Goal: Register for event/course

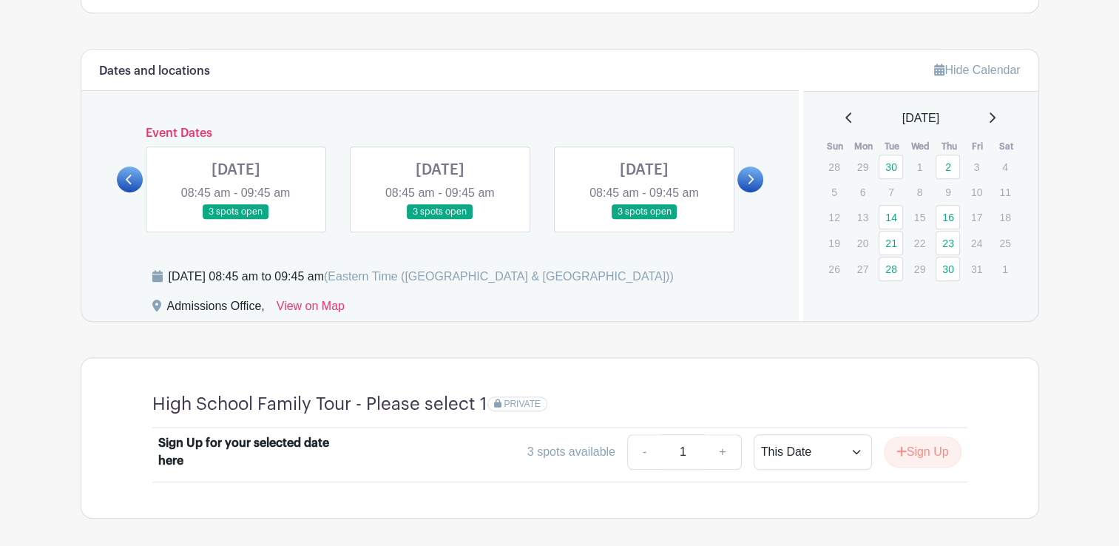
click at [644, 220] on link at bounding box center [644, 220] width 0 height 0
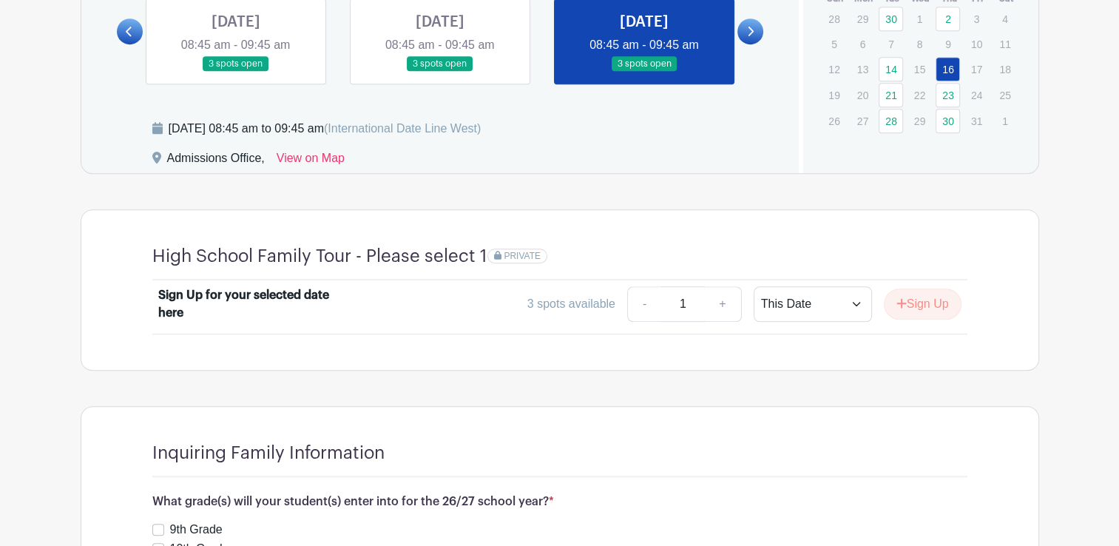
scroll to position [1109, 0]
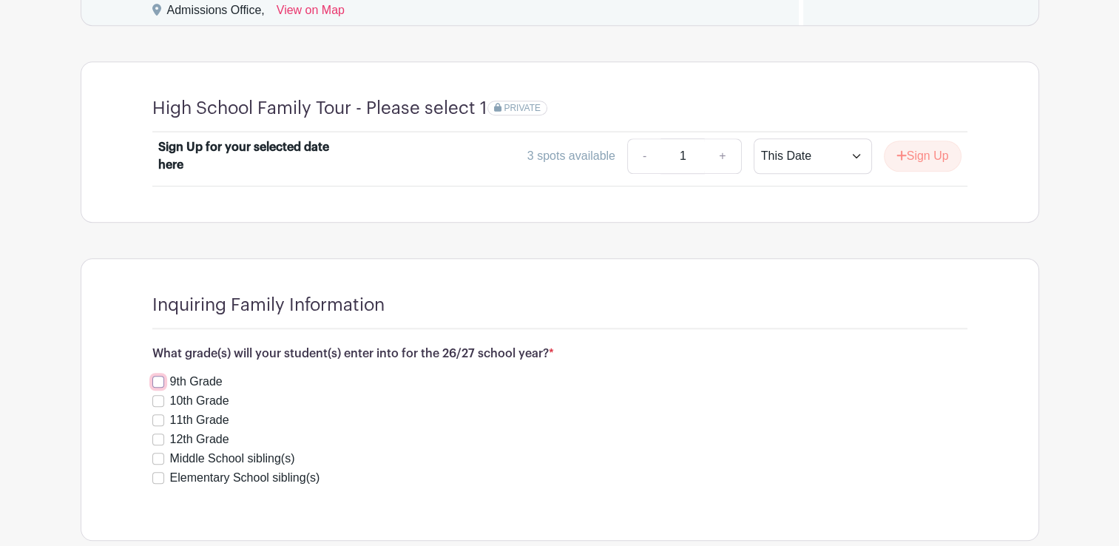
click at [163, 382] on input "9th Grade" at bounding box center [158, 382] width 12 height 12
checkbox input "true"
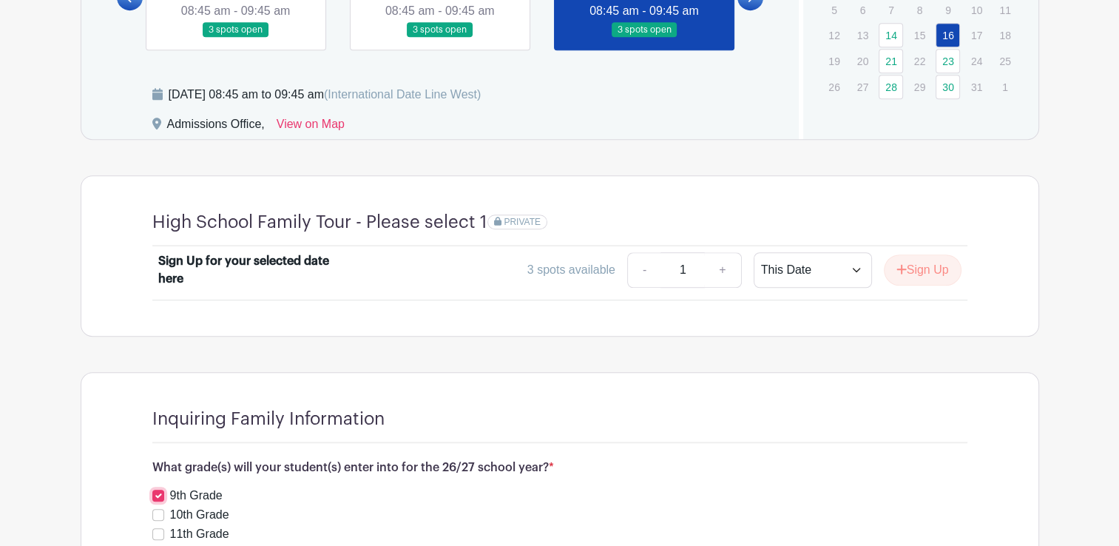
scroll to position [866, 0]
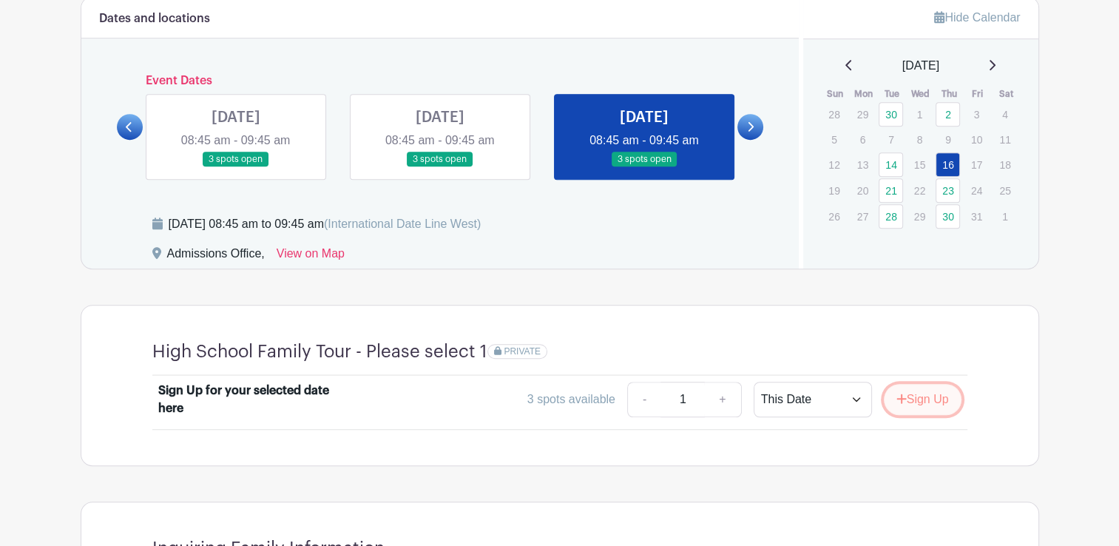
click at [909, 398] on button "Sign Up" at bounding box center [923, 399] width 78 height 31
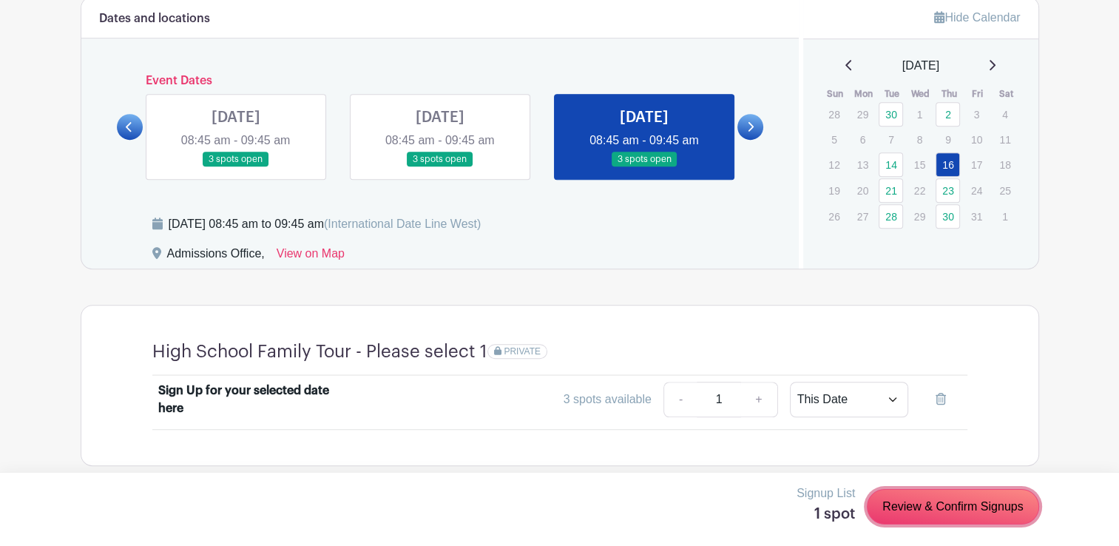
click at [936, 501] on link "Review & Confirm Signups" at bounding box center [953, 507] width 172 height 36
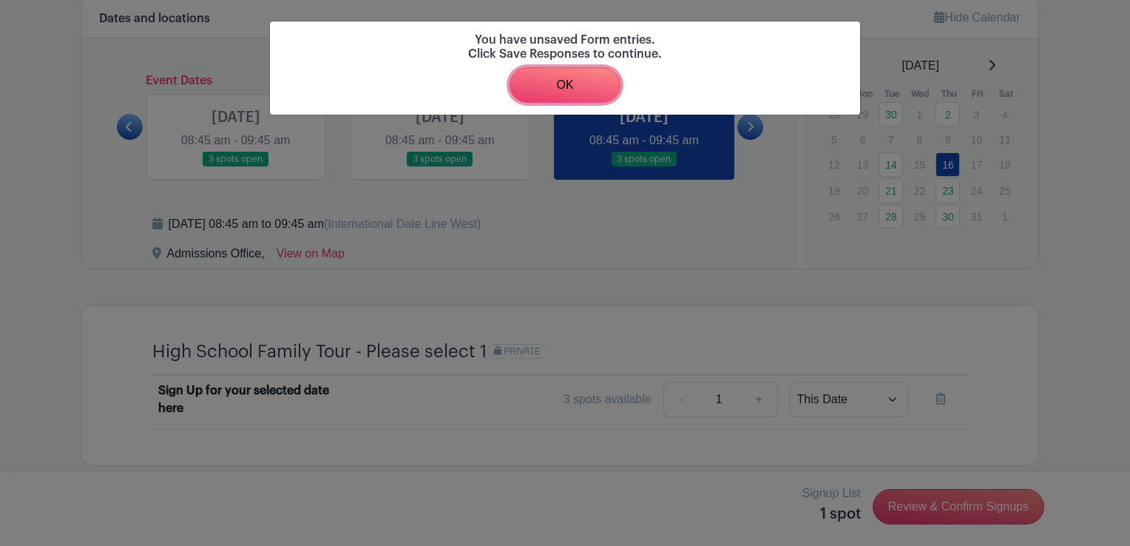
click at [555, 83] on link "OK" at bounding box center [565, 85] width 111 height 36
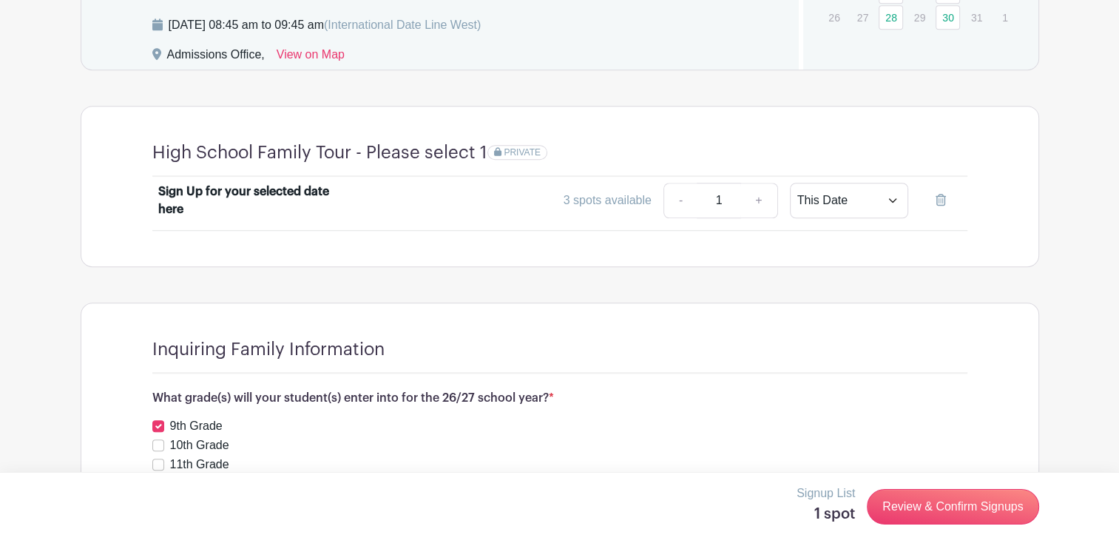
scroll to position [1088, 0]
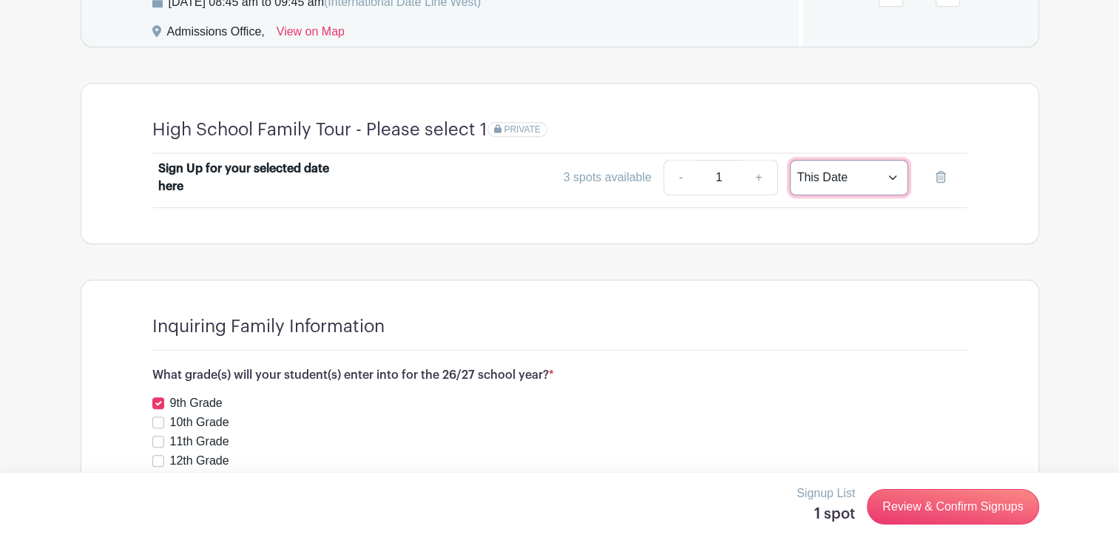
click at [896, 172] on select "This Date Select Dates" at bounding box center [849, 178] width 118 height 36
click at [790, 160] on select "This Date Select Dates" at bounding box center [849, 178] width 118 height 36
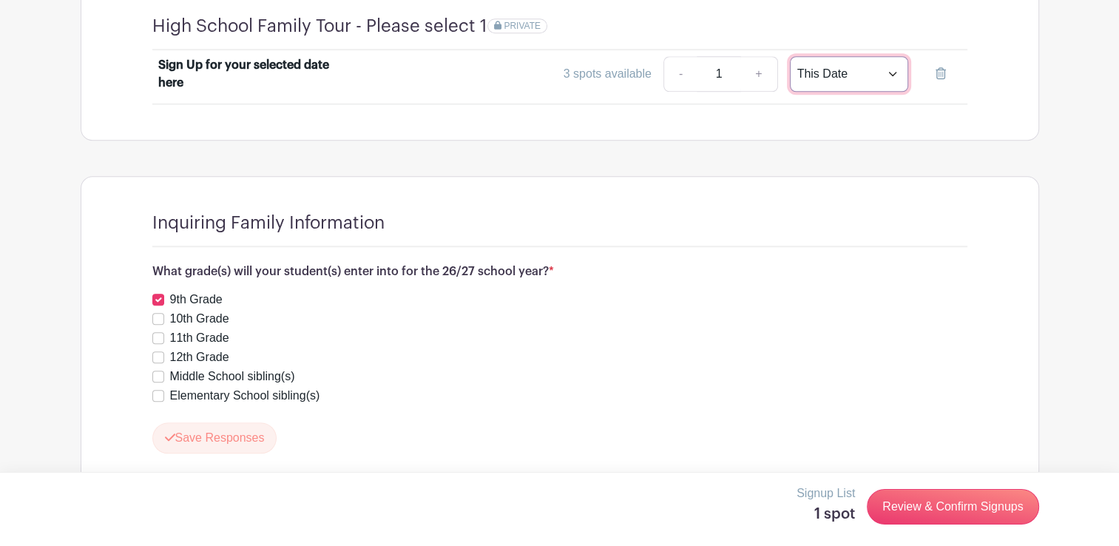
scroll to position [1236, 0]
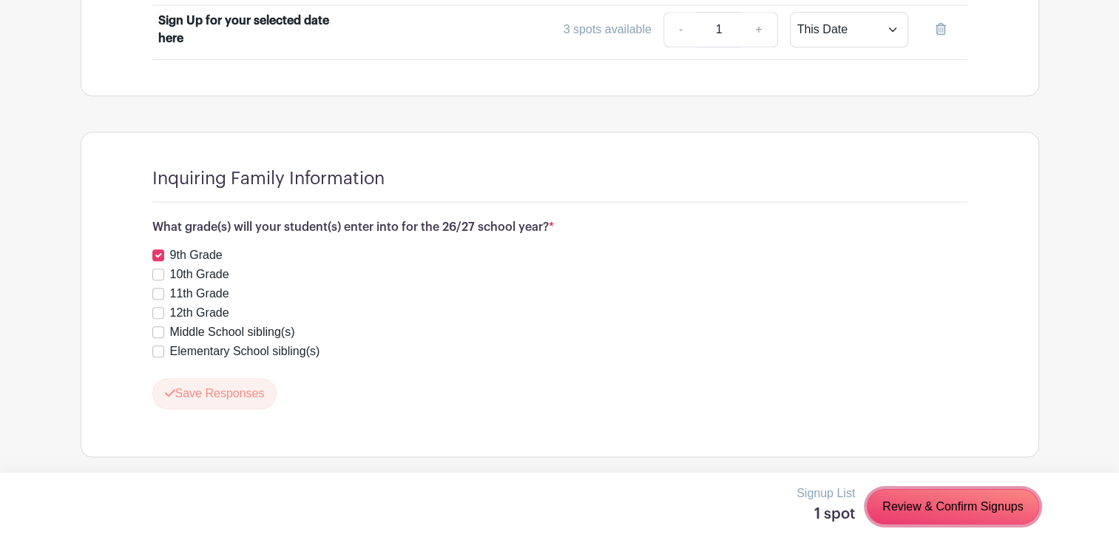
click at [953, 504] on link "Review & Confirm Signups" at bounding box center [953, 507] width 172 height 36
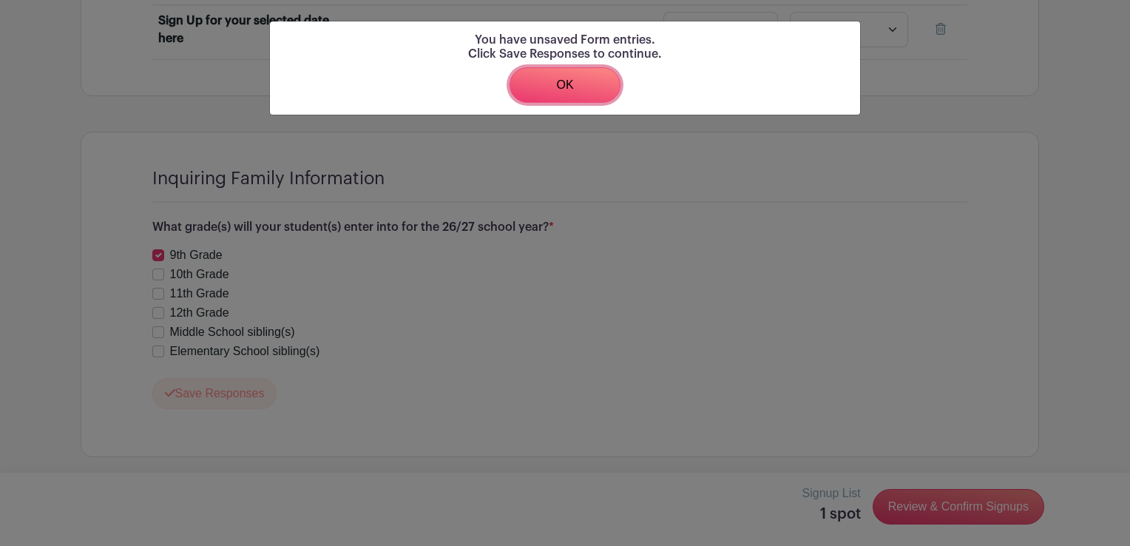
click at [544, 83] on link "OK" at bounding box center [565, 85] width 111 height 36
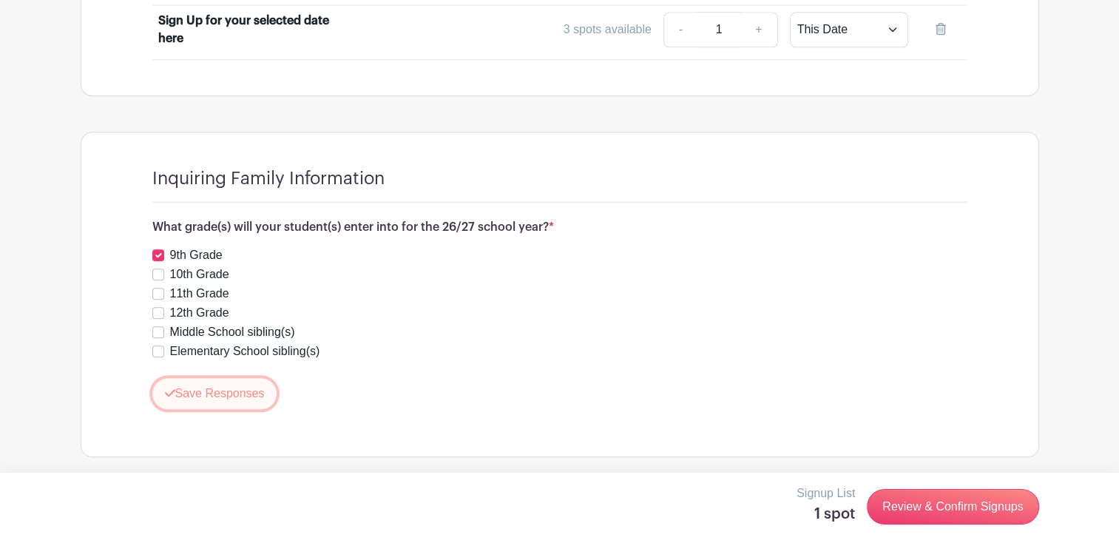
click at [206, 396] on button "Save Responses" at bounding box center [214, 393] width 125 height 31
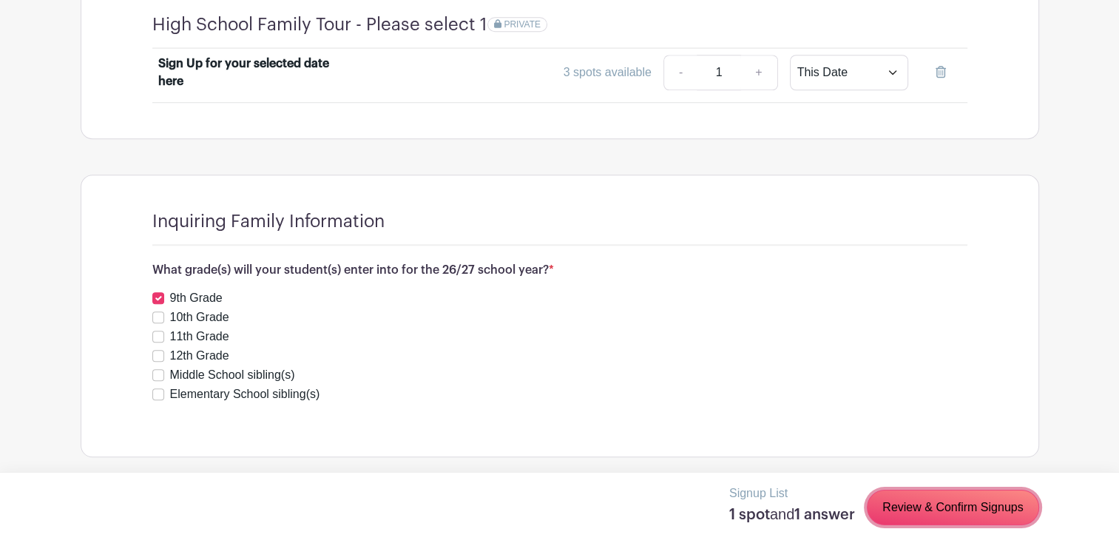
click at [932, 502] on link "Review & Confirm Signups" at bounding box center [953, 508] width 172 height 36
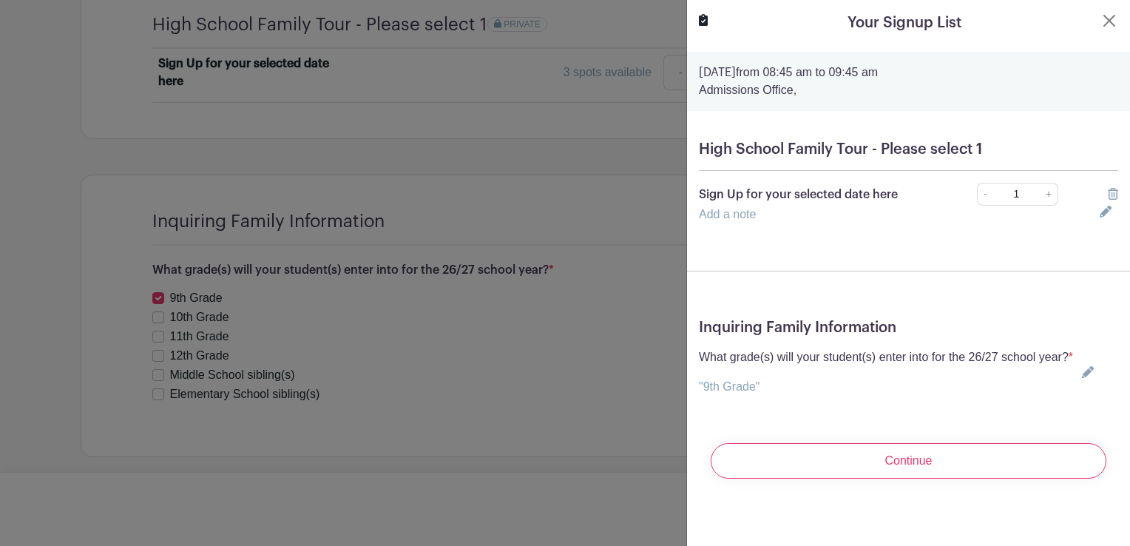
click at [891, 479] on input "Continue" at bounding box center [909, 461] width 396 height 36
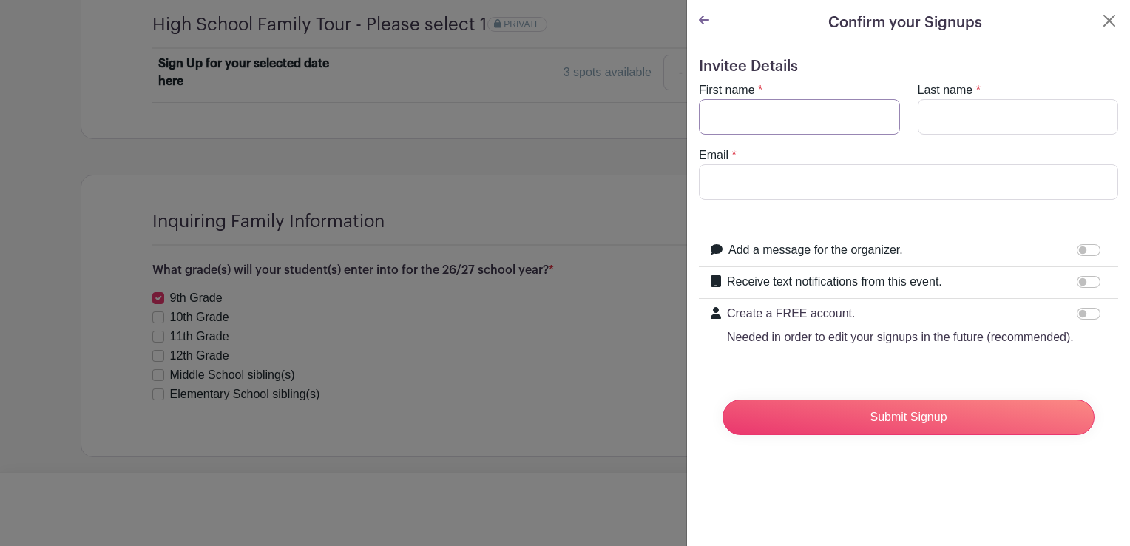
click at [728, 120] on input "First name" at bounding box center [799, 117] width 201 height 36
type input "[PERSON_NAME]"
type input "[PERSON_NAME][EMAIL_ADDRESS][PERSON_NAME][DOMAIN_NAME]"
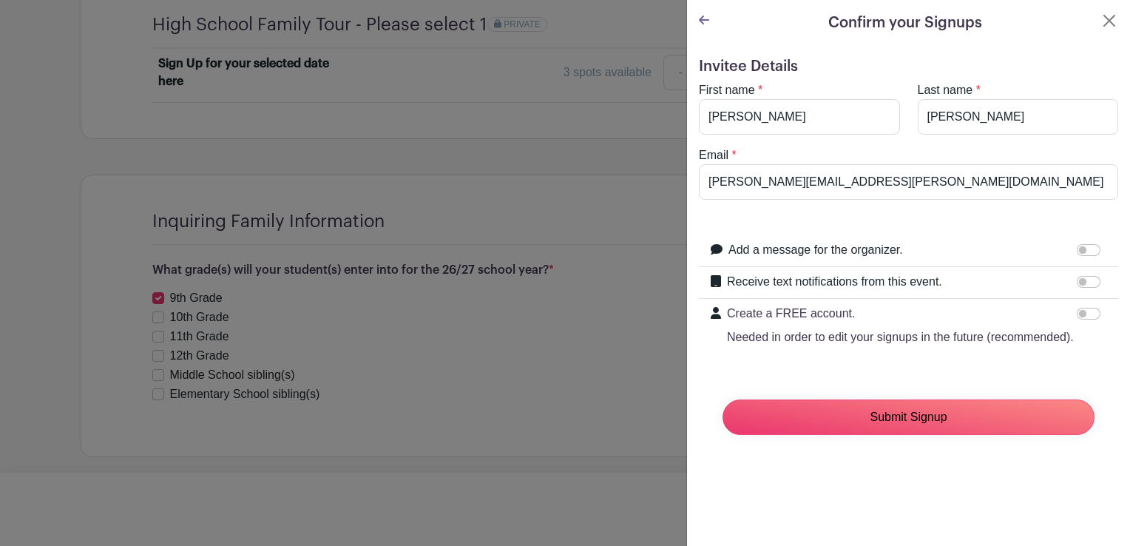
drag, startPoint x: 857, startPoint y: 437, endPoint x: 829, endPoint y: 436, distance: 28.1
click at [829, 435] on input "Submit Signup" at bounding box center [909, 417] width 372 height 36
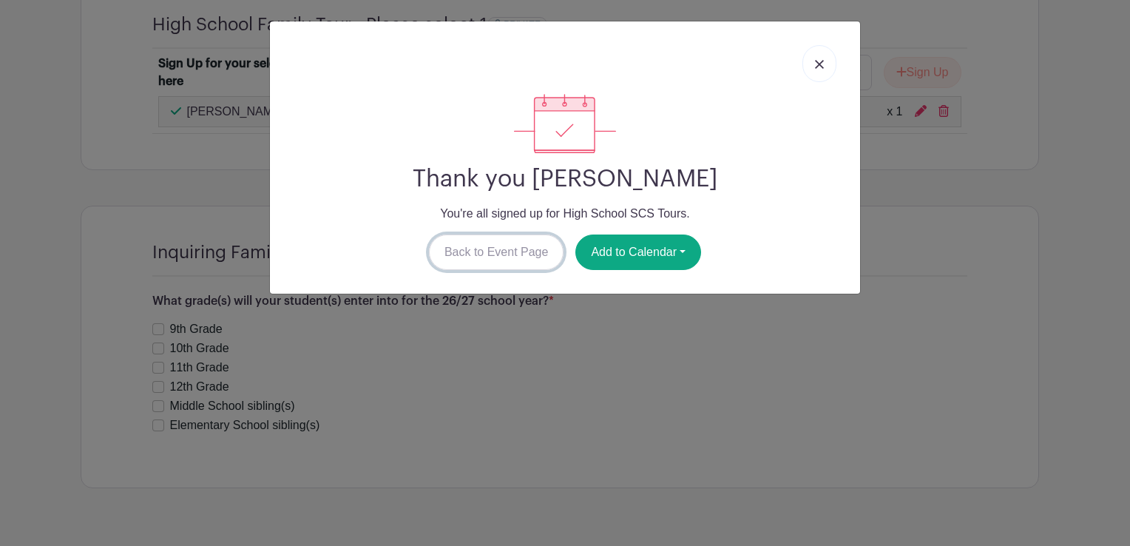
click at [522, 259] on link "Back to Event Page" at bounding box center [496, 252] width 135 height 36
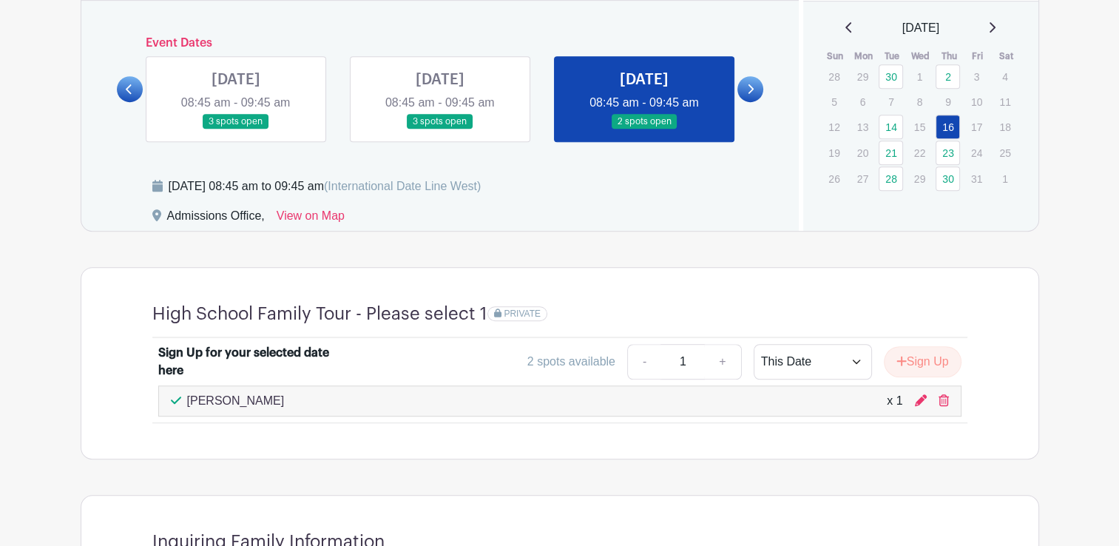
scroll to position [897, 0]
